Goal: Complete application form

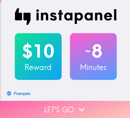
drag, startPoint x: 102, startPoint y: 102, endPoint x: 114, endPoint y: 105, distance: 12.1
click at [103, 102] on button "Let's go" at bounding box center [65, 109] width 130 height 17
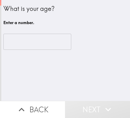
click at [55, 42] on input "number" at bounding box center [37, 42] width 68 height 16
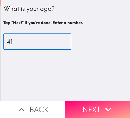
type input "41"
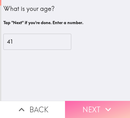
click at [87, 101] on button "Next" at bounding box center [97, 109] width 65 height 17
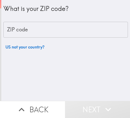
click at [95, 23] on input "ZIP code" at bounding box center [65, 30] width 124 height 16
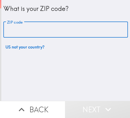
paste input "32811"
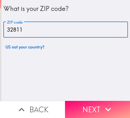
type input "32811"
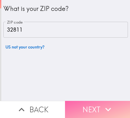
click at [91, 102] on button "Next" at bounding box center [97, 109] width 65 height 17
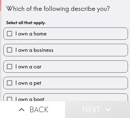
click at [65, 50] on label "I own a business" at bounding box center [66, 50] width 124 height 12
click at [15, 50] on input "I own a business" at bounding box center [10, 50] width 12 height 12
checkbox input "true"
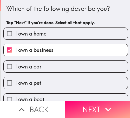
click at [107, 104] on icon "button" at bounding box center [107, 109] width 11 height 11
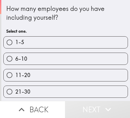
drag, startPoint x: 85, startPoint y: 44, endPoint x: 89, endPoint y: 44, distance: 4.4
click at [86, 44] on label "1-5" at bounding box center [66, 43] width 124 height 12
click at [15, 44] on input "1-5" at bounding box center [10, 43] width 12 height 12
radio input "true"
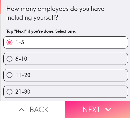
click at [95, 101] on button "Next" at bounding box center [97, 109] width 65 height 17
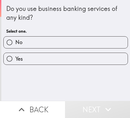
click at [95, 58] on label "Yes" at bounding box center [66, 59] width 124 height 12
click at [15, 58] on input "Yes" at bounding box center [10, 59] width 12 height 12
radio input "true"
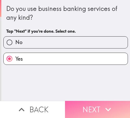
drag, startPoint x: 102, startPoint y: 103, endPoint x: 128, endPoint y: 103, distance: 25.7
click at [102, 104] on icon "button" at bounding box center [107, 109] width 11 height 11
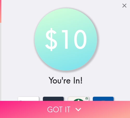
drag, startPoint x: 104, startPoint y: 100, endPoint x: 109, endPoint y: 101, distance: 5.3
click at [107, 101] on button "Got it" at bounding box center [65, 109] width 130 height 17
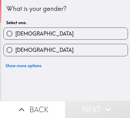
drag, startPoint x: 87, startPoint y: 48, endPoint x: 102, endPoint y: 51, distance: 15.6
click at [87, 48] on label "[DEMOGRAPHIC_DATA]" at bounding box center [66, 50] width 124 height 12
click at [15, 48] on input "[DEMOGRAPHIC_DATA]" at bounding box center [10, 50] width 12 height 12
radio input "true"
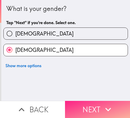
drag, startPoint x: 88, startPoint y: 100, endPoint x: 111, endPoint y: 102, distance: 22.4
click at [89, 101] on button "Next" at bounding box center [97, 109] width 65 height 17
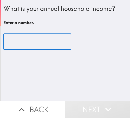
click at [48, 45] on input "number" at bounding box center [37, 42] width 68 height 16
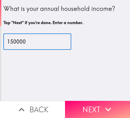
type input "150000"
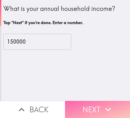
click at [92, 103] on button "Next" at bounding box center [97, 109] width 65 height 17
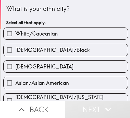
click at [71, 33] on label "White/Caucasian" at bounding box center [66, 34] width 124 height 12
click at [15, 33] on input "White/Caucasian" at bounding box center [10, 34] width 12 height 12
checkbox input "true"
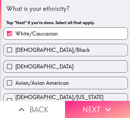
click at [90, 105] on button "Next" at bounding box center [97, 109] width 65 height 17
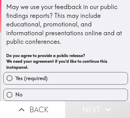
scroll to position [6, 0]
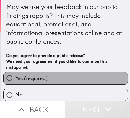
click at [93, 72] on label "Yes (required)" at bounding box center [66, 78] width 124 height 12
click at [15, 72] on input "Yes (required)" at bounding box center [10, 78] width 12 height 12
radio input "true"
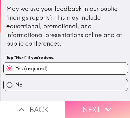
click at [99, 105] on button "Next" at bounding box center [97, 109] width 65 height 17
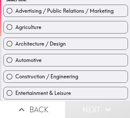
scroll to position [26, 0]
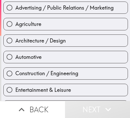
click at [70, 8] on span "Advertising / Public Relations / Marketing" at bounding box center [64, 7] width 98 height 7
click at [15, 8] on input "Advertising / Public Relations / Marketing" at bounding box center [10, 8] width 12 height 12
radio input "true"
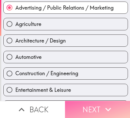
click at [102, 104] on icon "button" at bounding box center [107, 109] width 11 height 11
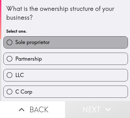
click at [92, 41] on label "Sole proprietor" at bounding box center [66, 43] width 124 height 12
click at [15, 41] on input "Sole proprietor" at bounding box center [10, 43] width 12 height 12
radio input "true"
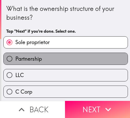
click at [105, 60] on label "Partnership" at bounding box center [66, 59] width 124 height 12
click at [15, 60] on input "Partnership" at bounding box center [10, 59] width 12 height 12
radio input "true"
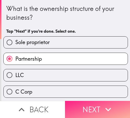
click at [88, 102] on button "Next" at bounding box center [97, 109] width 65 height 17
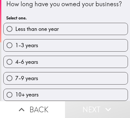
scroll to position [18, 0]
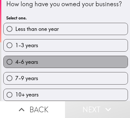
click at [73, 59] on label "4-6 years" at bounding box center [66, 62] width 124 height 12
click at [15, 59] on input "4-6 years" at bounding box center [10, 62] width 12 height 12
radio input "true"
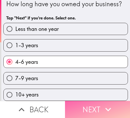
click at [109, 101] on button "Next" at bounding box center [97, 109] width 65 height 17
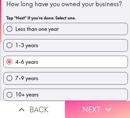
scroll to position [0, 0]
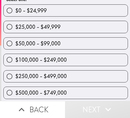
scroll to position [26, 0]
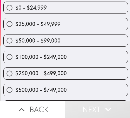
click at [87, 31] on div "$50,000 - $99,000" at bounding box center [63, 38] width 128 height 16
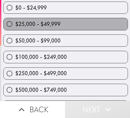
click at [89, 25] on label "$25,000 - $49,999" at bounding box center [66, 24] width 124 height 12
click at [15, 25] on input "$25,000 - $49,999" at bounding box center [10, 24] width 12 height 12
radio input "true"
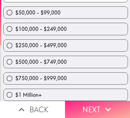
click at [102, 104] on icon "button" at bounding box center [107, 109] width 11 height 11
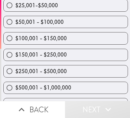
scroll to position [98, 0]
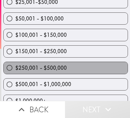
click at [91, 68] on label "$250,001 - $500,000" at bounding box center [66, 68] width 124 height 12
click at [15, 68] on input "$250,001 - $500,000" at bounding box center [10, 68] width 12 height 12
radio input "true"
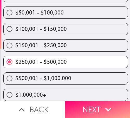
scroll to position [109, 0]
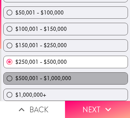
click at [93, 73] on label "$500,001 - $1,000,000" at bounding box center [66, 79] width 124 height 12
click at [15, 73] on input "$500,001 - $1,000,000" at bounding box center [10, 79] width 12 height 12
radio input "true"
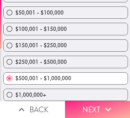
click at [98, 102] on button "Next" at bounding box center [97, 109] width 65 height 17
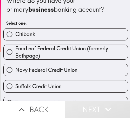
scroll to position [5, 0]
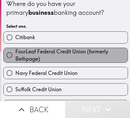
click at [91, 51] on span "FourLeaf Federal Credit Union (formerly Bethpage)" at bounding box center [71, 55] width 112 height 15
click at [15, 51] on input "FourLeaf Federal Credit Union (formerly Bethpage)" at bounding box center [10, 55] width 12 height 12
radio input "true"
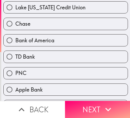
scroll to position [186, 0]
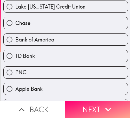
click at [38, 40] on span "Bank of America" at bounding box center [34, 39] width 39 height 7
click at [15, 40] on input "Bank of America" at bounding box center [10, 40] width 12 height 12
radio input "true"
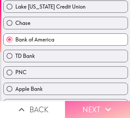
click at [93, 106] on button "Next" at bounding box center [97, 109] width 65 height 17
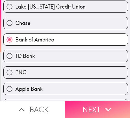
scroll to position [43, 0]
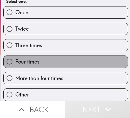
click at [79, 56] on label "Four times" at bounding box center [66, 62] width 124 height 12
click at [15, 56] on input "Four times" at bounding box center [10, 62] width 12 height 12
radio input "true"
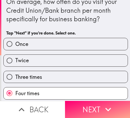
scroll to position [0, 0]
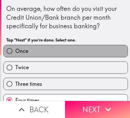
click at [95, 53] on label "Once" at bounding box center [66, 51] width 124 height 12
click at [15, 53] on input "Once" at bounding box center [10, 51] width 12 height 12
radio input "true"
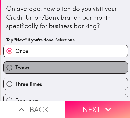
click at [97, 65] on label "Twice" at bounding box center [66, 68] width 124 height 12
click at [15, 65] on input "Twice" at bounding box center [10, 68] width 12 height 12
radio input "true"
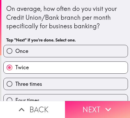
click at [94, 101] on button "Next" at bounding box center [97, 109] width 65 height 17
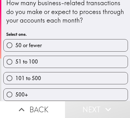
scroll to position [10, 0]
click at [97, 72] on label "101 to 500" at bounding box center [66, 78] width 124 height 12
click at [15, 72] on input "101 to 500" at bounding box center [10, 78] width 12 height 12
radio input "true"
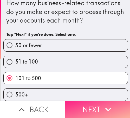
click at [99, 104] on button "Next" at bounding box center [97, 109] width 65 height 17
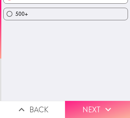
scroll to position [0, 0]
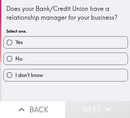
click at [94, 43] on label "Yes" at bounding box center [66, 43] width 124 height 12
click at [15, 43] on input "Yes" at bounding box center [10, 43] width 12 height 12
radio input "true"
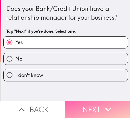
click at [91, 104] on button "Next" at bounding box center [97, 109] width 65 height 17
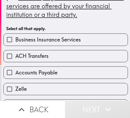
scroll to position [52, 0]
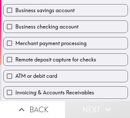
click at [65, 40] on span "Merchant payment processing" at bounding box center [50, 43] width 71 height 7
click at [15, 40] on input "Merchant payment processing" at bounding box center [10, 43] width 12 height 12
checkbox input "true"
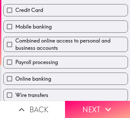
scroll to position [228, 0]
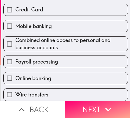
click at [84, 51] on div "Payroll processing" at bounding box center [63, 59] width 128 height 16
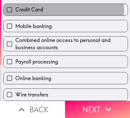
click at [56, 7] on label "Credit Card" at bounding box center [66, 10] width 124 height 12
click at [15, 7] on input "Credit Card" at bounding box center [10, 10] width 12 height 12
checkbox input "true"
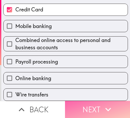
click at [81, 101] on button "Next" at bounding box center [97, 109] width 65 height 17
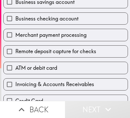
click at [75, 69] on label "ATM or debit card" at bounding box center [66, 68] width 124 height 12
click at [15, 69] on input "ATM or debit card" at bounding box center [10, 68] width 12 height 12
checkbox input "true"
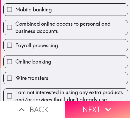
scroll to position [245, 0]
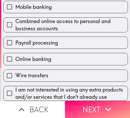
click at [66, 37] on label "Payroll processing" at bounding box center [66, 43] width 124 height 12
click at [15, 37] on input "Payroll processing" at bounding box center [10, 43] width 12 height 12
checkbox input "true"
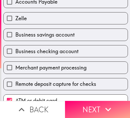
scroll to position [90, 0]
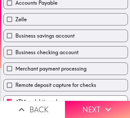
click at [66, 22] on label "Zelle" at bounding box center [66, 19] width 124 height 12
click at [15, 22] on input "Zelle" at bounding box center [10, 19] width 12 height 12
checkbox input "true"
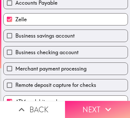
click at [97, 103] on button "Next" at bounding box center [97, 109] width 65 height 17
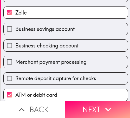
scroll to position [20, 0]
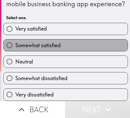
click at [104, 45] on label "Somewhat satisfied" at bounding box center [66, 45] width 124 height 12
click at [15, 45] on input "Somewhat satisfied" at bounding box center [10, 45] width 12 height 12
radio input "true"
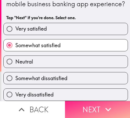
click at [105, 104] on icon "button" at bounding box center [107, 109] width 11 height 11
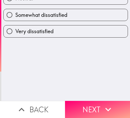
scroll to position [0, 0]
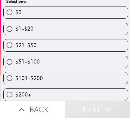
scroll to position [69, 0]
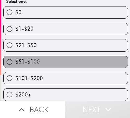
click at [95, 57] on label "$51-$100" at bounding box center [66, 62] width 124 height 12
click at [15, 57] on input "$51-$100" at bounding box center [10, 62] width 12 height 12
radio input "true"
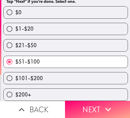
click at [96, 72] on label "$101-$200" at bounding box center [66, 78] width 124 height 12
click at [15, 72] on input "$101-$200" at bounding box center [10, 78] width 12 height 12
radio input "true"
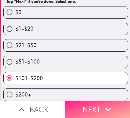
click at [108, 104] on icon "button" at bounding box center [107, 109] width 11 height 11
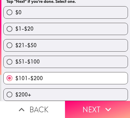
scroll to position [52, 0]
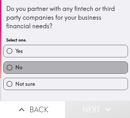
click at [97, 72] on label "No" at bounding box center [66, 68] width 124 height 12
click at [15, 72] on input "No" at bounding box center [10, 68] width 12 height 12
radio input "true"
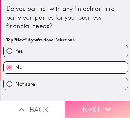
click at [94, 106] on button "Next" at bounding box center [97, 109] width 65 height 17
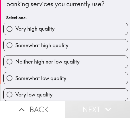
scroll to position [26, 0]
click at [91, 40] on label "Somewhat high quality" at bounding box center [66, 45] width 124 height 12
click at [15, 40] on input "Somewhat high quality" at bounding box center [10, 45] width 12 height 12
radio input "true"
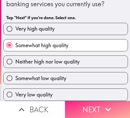
click at [103, 106] on icon "button" at bounding box center [107, 109] width 11 height 11
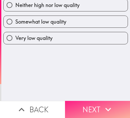
scroll to position [0, 0]
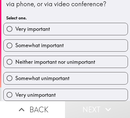
scroll to position [26, 0]
click at [93, 43] on label "Somewhat important" at bounding box center [66, 46] width 124 height 12
click at [15, 43] on input "Somewhat important" at bounding box center [10, 46] width 12 height 12
radio input "true"
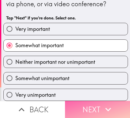
click at [93, 104] on button "Next" at bounding box center [97, 109] width 65 height 17
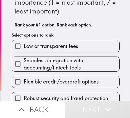
scroll to position [26, 0]
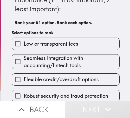
drag, startPoint x: 79, startPoint y: 43, endPoint x: 83, endPoint y: 56, distance: 13.7
click at [79, 44] on label "Low or transparent fees" at bounding box center [65, 44] width 107 height 12
click at [24, 44] on input "Low or transparent fees" at bounding box center [18, 44] width 12 height 12
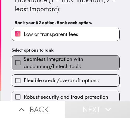
click at [84, 67] on span "Seamless integration with accounting/fintech tools" at bounding box center [71, 63] width 95 height 15
click at [24, 67] on input "Seamless integration with accounting/fintech tools" at bounding box center [18, 63] width 12 height 12
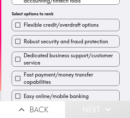
scroll to position [87, 0]
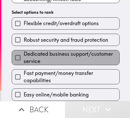
click at [77, 54] on span "Dedicated business support/customer service" at bounding box center [71, 57] width 95 height 15
click at [24, 54] on input "Dedicated business support/customer service" at bounding box center [18, 58] width 12 height 12
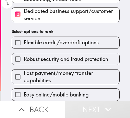
click at [68, 49] on div "Robust security and fraud protection" at bounding box center [64, 57] width 112 height 16
click at [73, 76] on span "Fast payment/money transfer capabilities" at bounding box center [71, 77] width 95 height 15
click at [24, 76] on input "Fast payment/money transfer capabilities" at bounding box center [18, 77] width 12 height 12
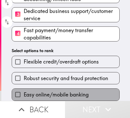
click at [67, 89] on label "Easy online/mobile banking" at bounding box center [65, 95] width 107 height 12
click at [24, 89] on input "Easy online/mobile banking" at bounding box center [18, 95] width 12 height 12
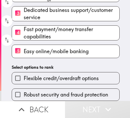
click at [73, 91] on span "Robust security and fraud protection" at bounding box center [66, 94] width 84 height 7
click at [24, 89] on input "Robust security and fraud protection" at bounding box center [18, 95] width 12 height 12
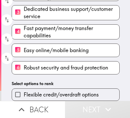
scroll to position [89, 0]
click at [96, 89] on label "Flexible credit/overdraft options" at bounding box center [65, 95] width 107 height 12
click at [24, 89] on input "Flexible credit/overdraft options" at bounding box center [18, 95] width 12 height 12
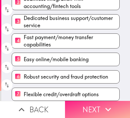
click at [95, 102] on button "Next" at bounding box center [97, 109] width 65 height 17
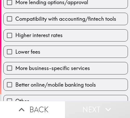
scroll to position [93, 0]
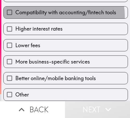
click at [61, 11] on span "Compatibility with accounting/fintech tools" at bounding box center [65, 12] width 101 height 7
click at [15, 11] on input "Compatibility with accounting/fintech tools" at bounding box center [10, 12] width 12 height 12
checkbox input "true"
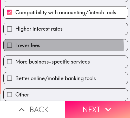
drag, startPoint x: 43, startPoint y: 42, endPoint x: 47, endPoint y: 50, distance: 8.2
click at [43, 43] on label "Lower fees" at bounding box center [66, 45] width 124 height 12
click at [15, 43] on input "Lower fees" at bounding box center [10, 45] width 12 height 12
checkbox input "true"
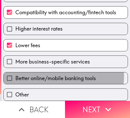
drag, startPoint x: 41, startPoint y: 71, endPoint x: 88, endPoint y: 75, distance: 47.1
click at [41, 75] on span "Better online/mobile banking tools" at bounding box center [55, 78] width 80 height 7
click at [15, 72] on input "Better online/mobile banking tools" at bounding box center [10, 78] width 12 height 12
checkbox input "true"
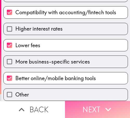
click at [97, 101] on button "Next" at bounding box center [97, 109] width 65 height 17
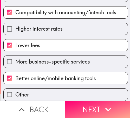
scroll to position [0, 0]
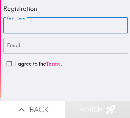
click at [82, 26] on input "First name" at bounding box center [65, 26] width 124 height 16
paste input "[PERSON_NAME]"
type input "[PERSON_NAME]"
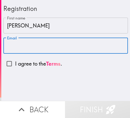
click at [100, 47] on input "Email" at bounding box center [65, 46] width 124 height 16
paste input "[EMAIL_ADDRESS][DOMAIN_NAME]"
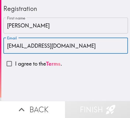
type input "[EMAIL_ADDRESS][DOMAIN_NAME]"
click at [4, 65] on input "I agree to the Terms ." at bounding box center [9, 64] width 12 height 12
checkbox input "true"
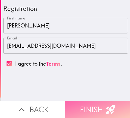
drag, startPoint x: 82, startPoint y: 102, endPoint x: 119, endPoint y: 101, distance: 36.8
click at [83, 102] on button "Finish" at bounding box center [97, 109] width 65 height 17
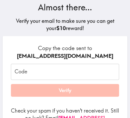
scroll to position [78, 0]
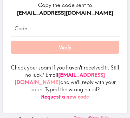
click at [93, 29] on input "Code" at bounding box center [65, 29] width 108 height 16
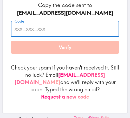
paste input "MD8_RME_L9P"
type input "MD8_RME_L9P"
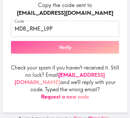
click at [87, 48] on button "Verify" at bounding box center [65, 47] width 108 height 13
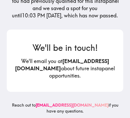
scroll to position [88, 0]
